Goal: Task Accomplishment & Management: Use online tool/utility

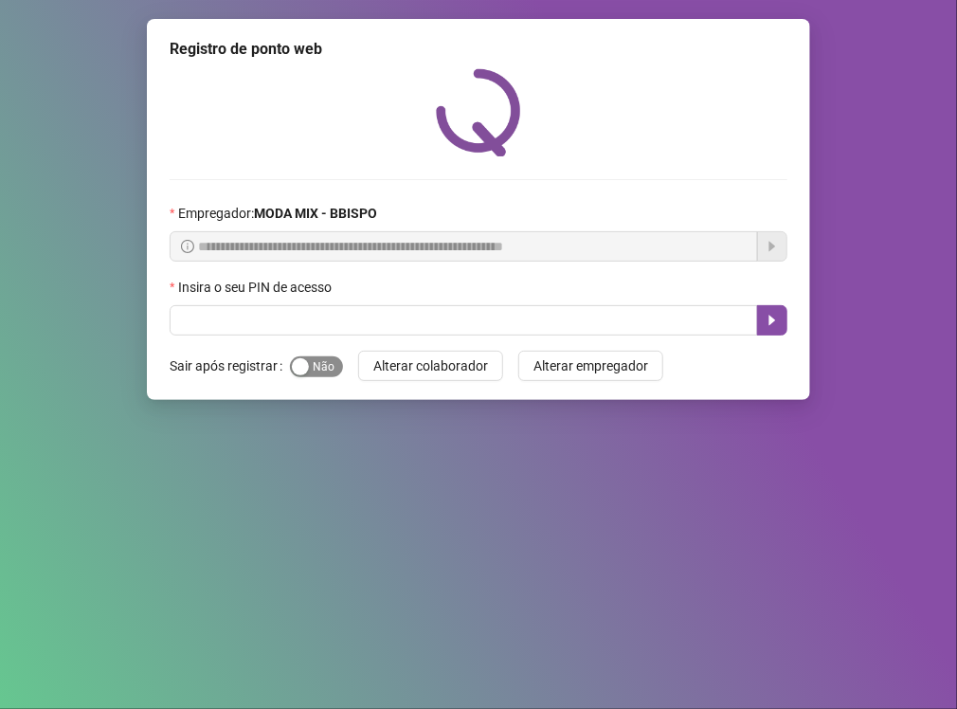
click at [318, 371] on span "Sim Não" at bounding box center [316, 366] width 53 height 21
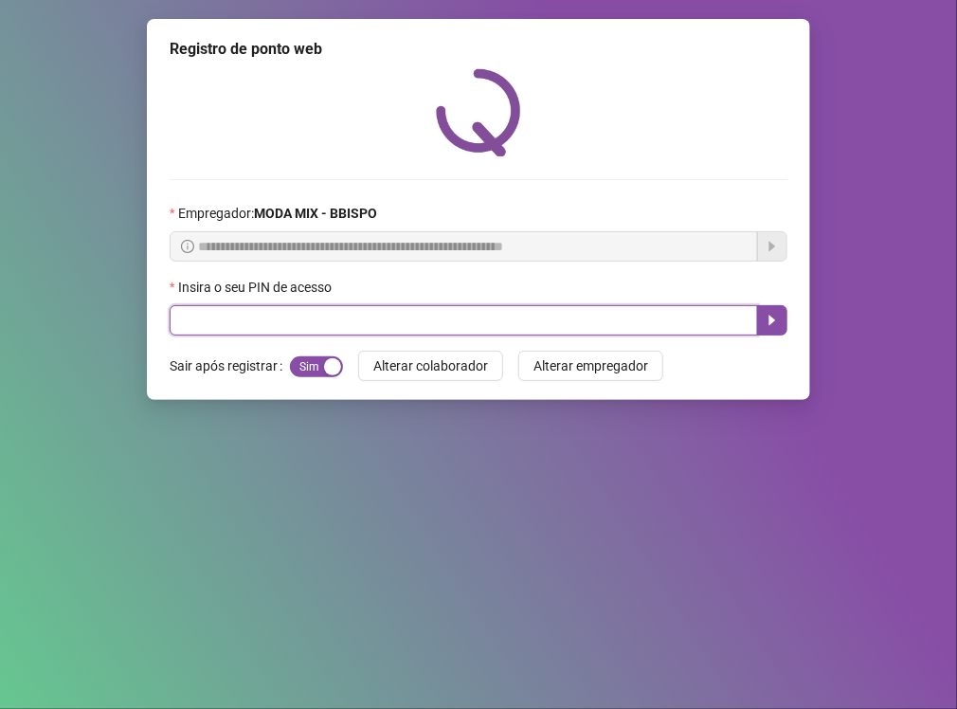
click at [310, 334] on input "text" at bounding box center [464, 320] width 589 height 30
type input "*****"
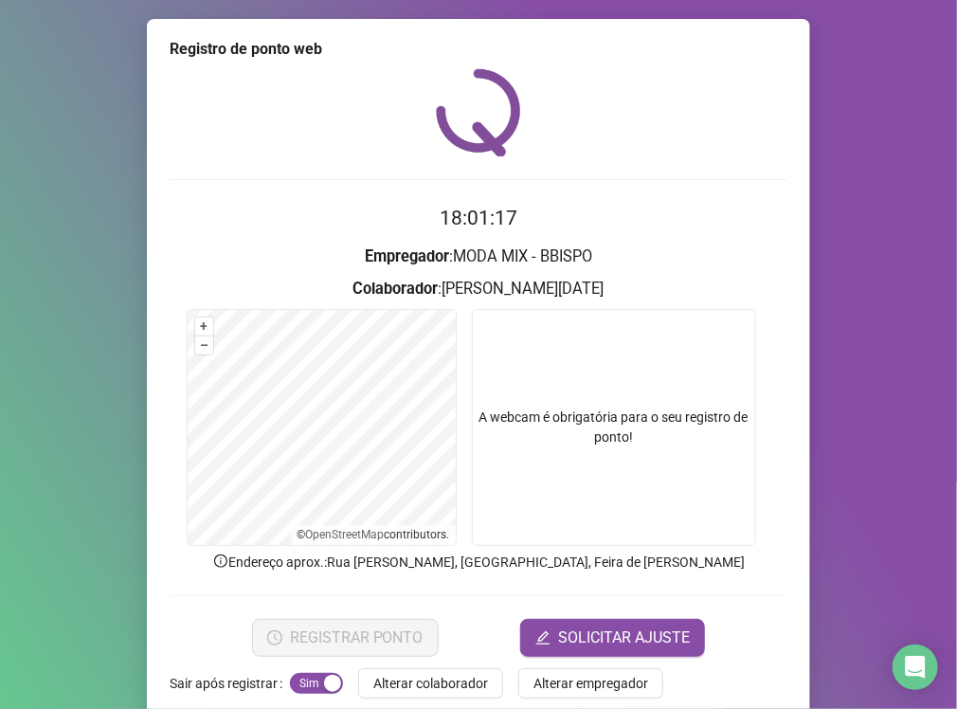
scroll to position [29, 0]
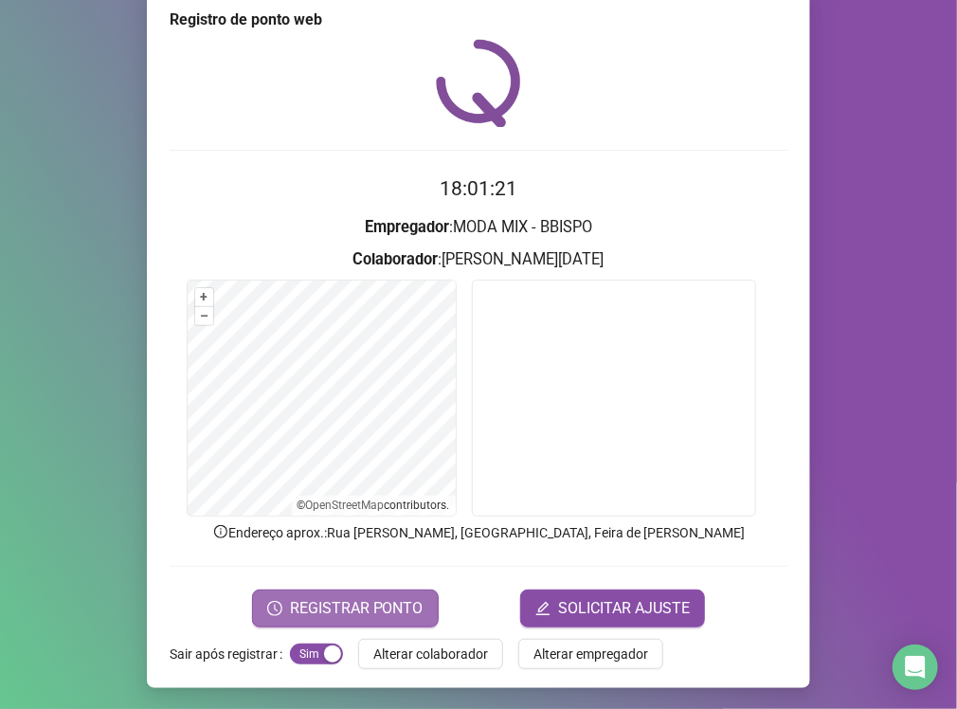
click at [396, 609] on span "REGISTRAR PONTO" at bounding box center [357, 608] width 134 height 23
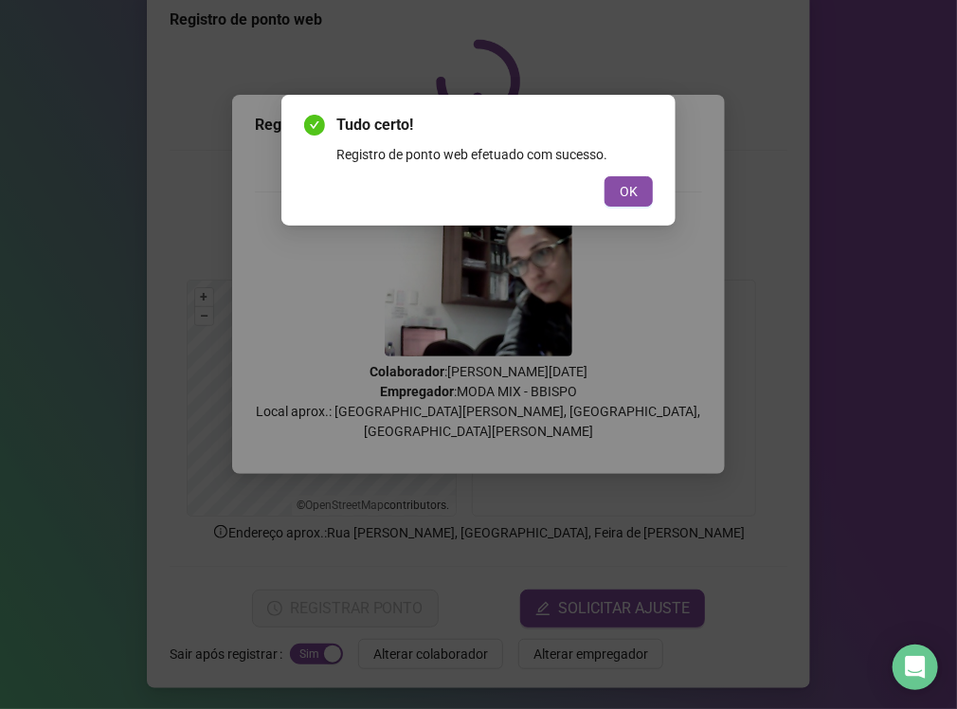
click at [619, 189] on button "OK" at bounding box center [629, 191] width 48 height 30
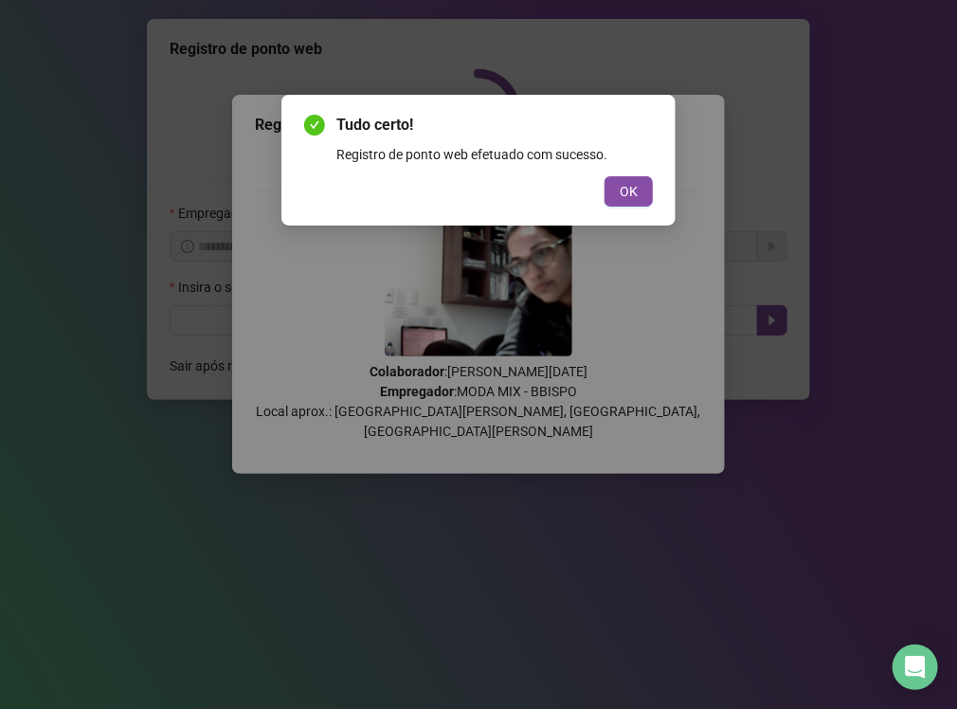
scroll to position [0, 0]
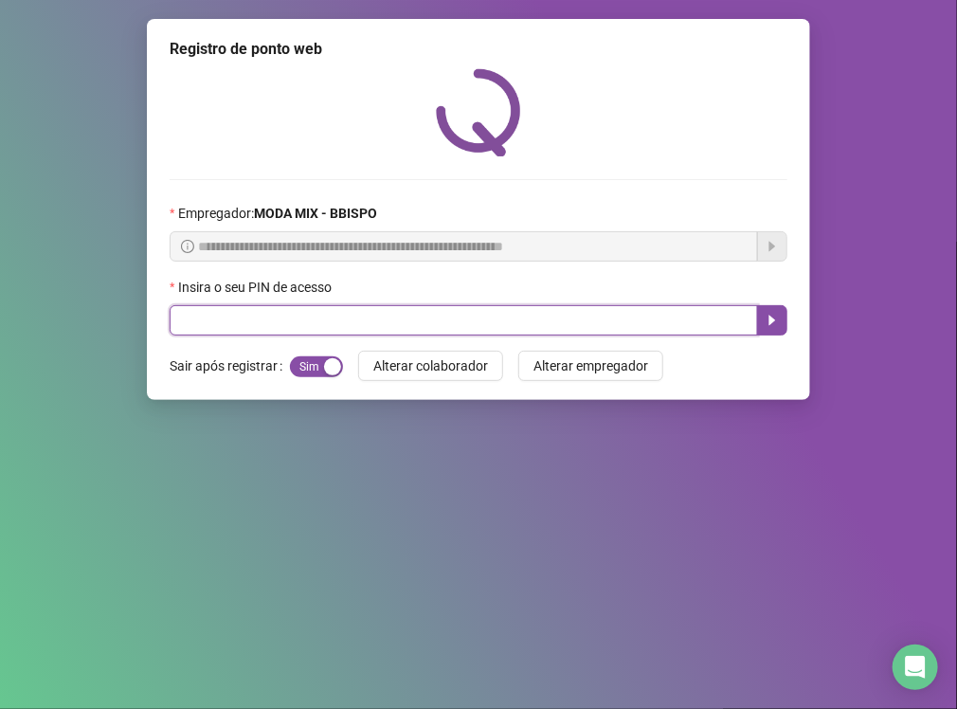
click at [708, 325] on input "text" at bounding box center [464, 320] width 589 height 30
type input "*****"
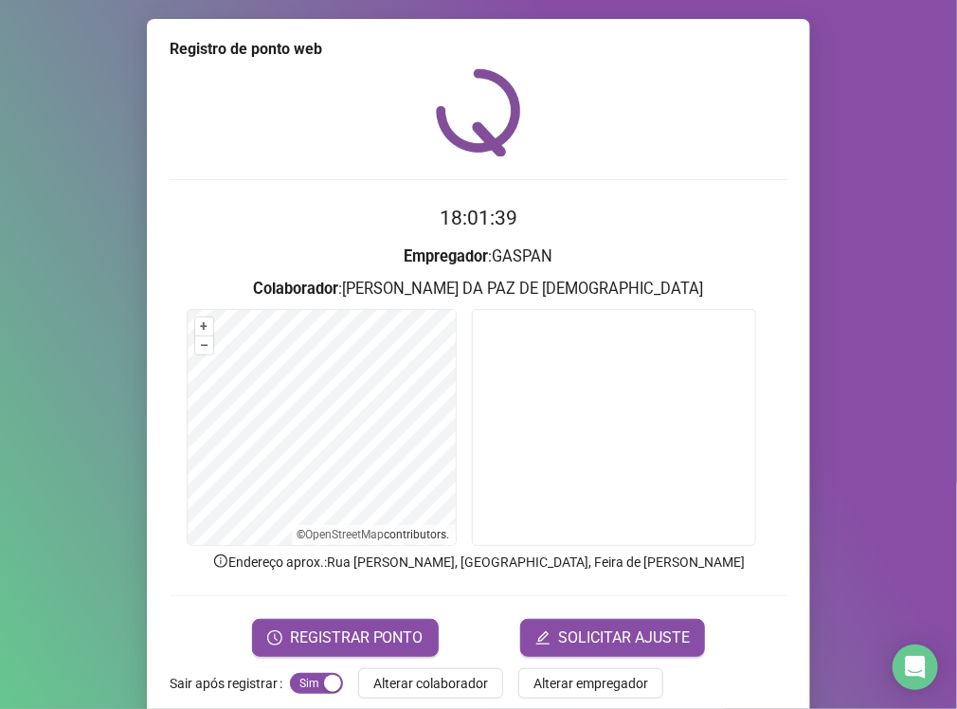
click at [395, 611] on form "18:01:39 Empregador : GASPAN Colaborador : [PERSON_NAME] DE [DEMOGRAPHIC_DATA] …" at bounding box center [479, 429] width 618 height 453
click at [392, 628] on span "REGISTRAR PONTO" at bounding box center [357, 637] width 134 height 23
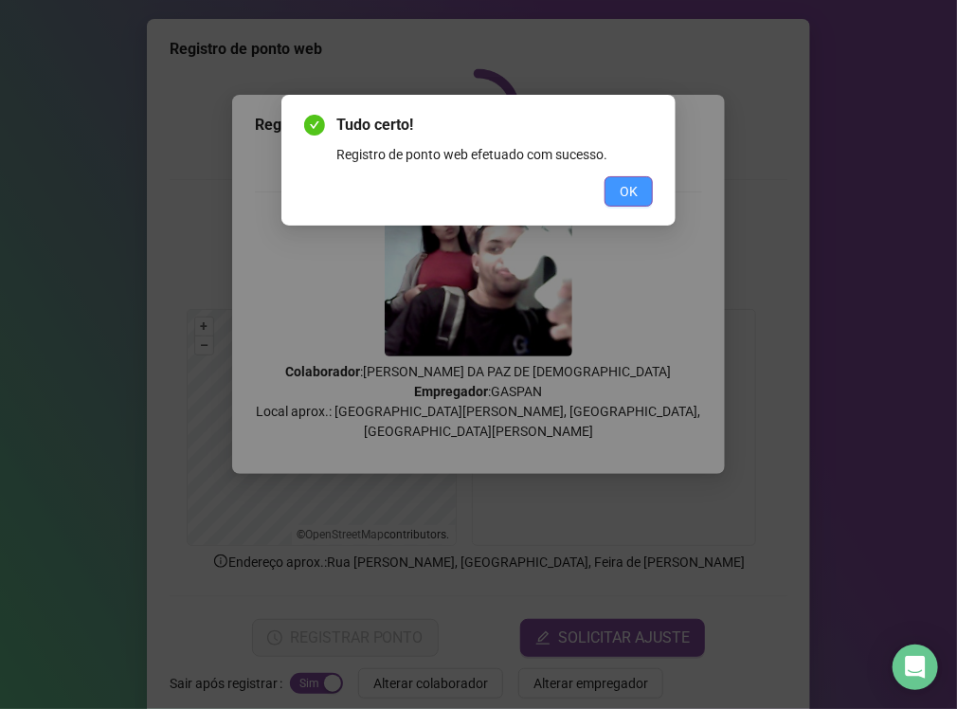
click at [628, 190] on span "OK" at bounding box center [629, 191] width 18 height 21
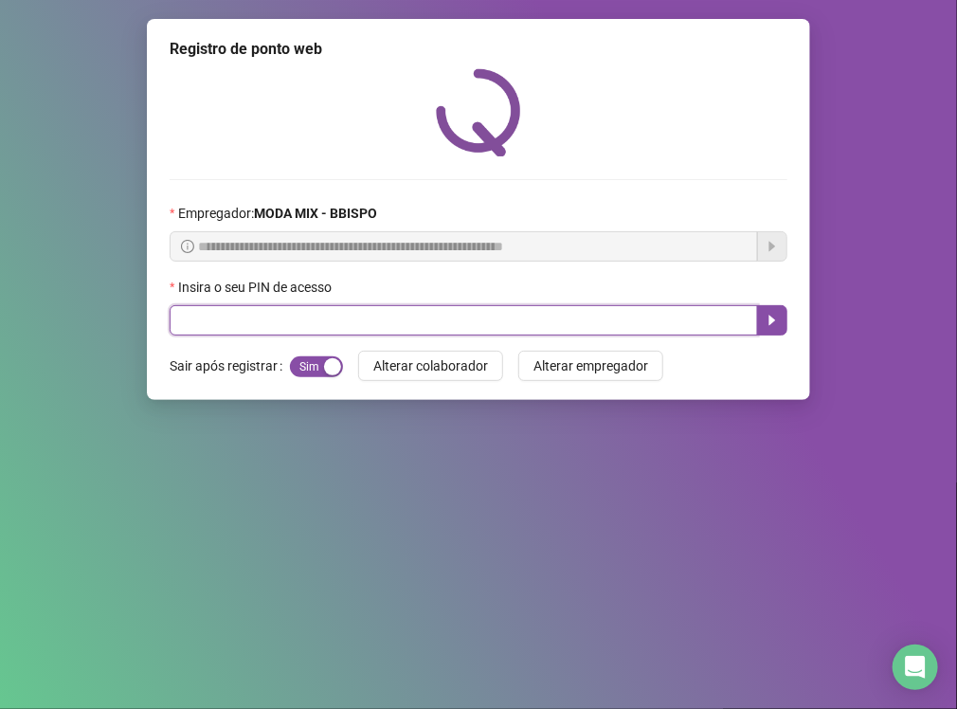
click at [537, 330] on input "text" at bounding box center [464, 320] width 589 height 30
type input "*****"
click at [770, 324] on icon "caret-right" at bounding box center [773, 321] width 7 height 10
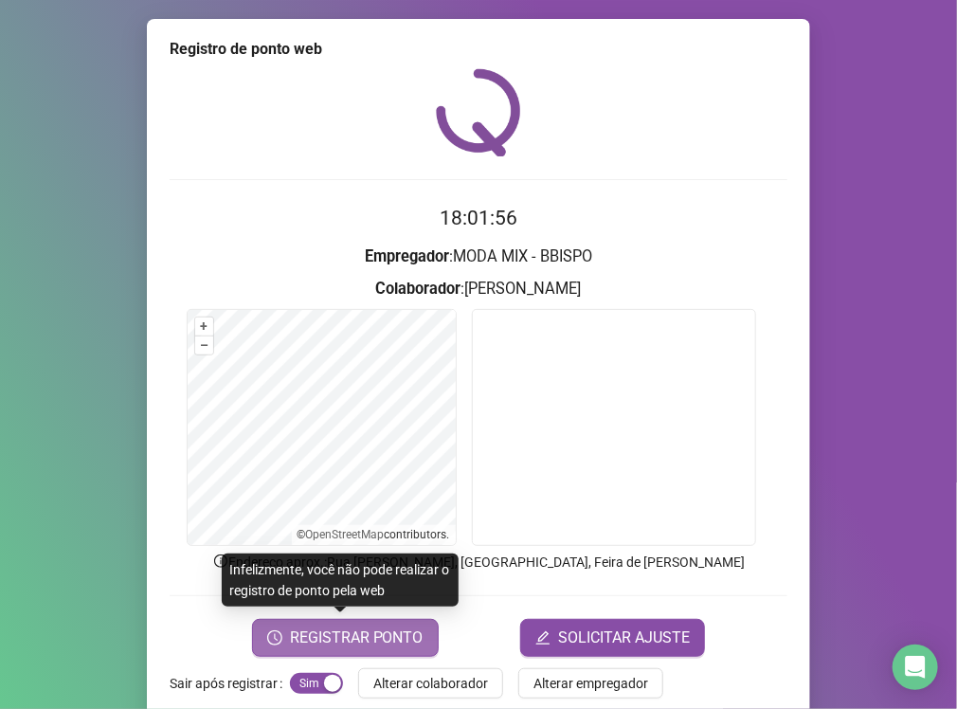
click at [334, 644] on span "REGISTRAR PONTO" at bounding box center [357, 637] width 134 height 23
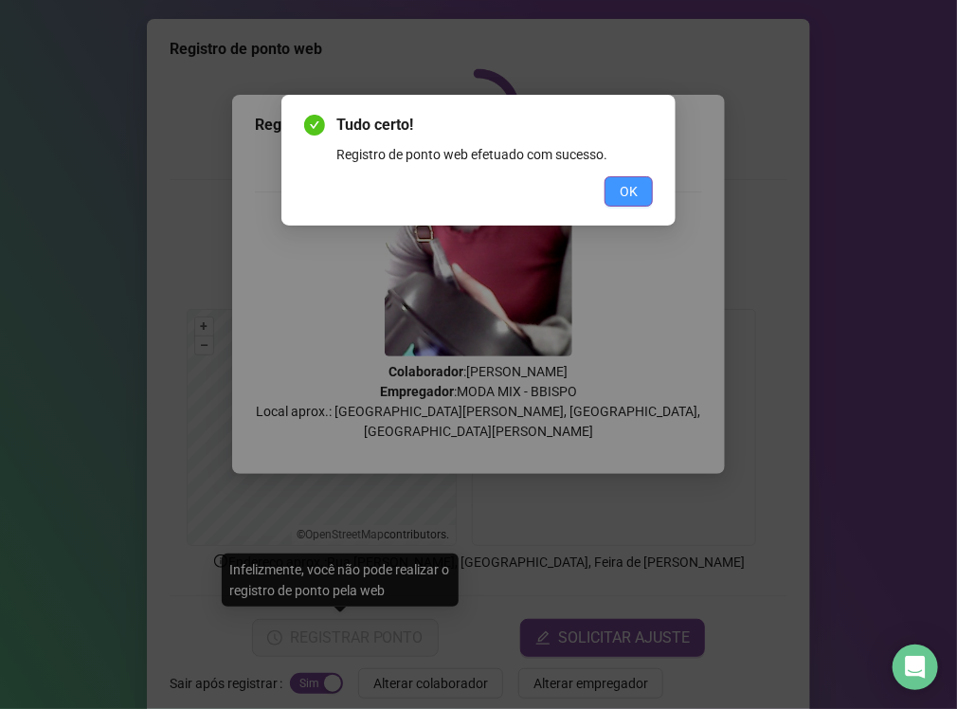
click at [620, 196] on span "OK" at bounding box center [629, 191] width 18 height 21
